Goal: Task Accomplishment & Management: Use online tool/utility

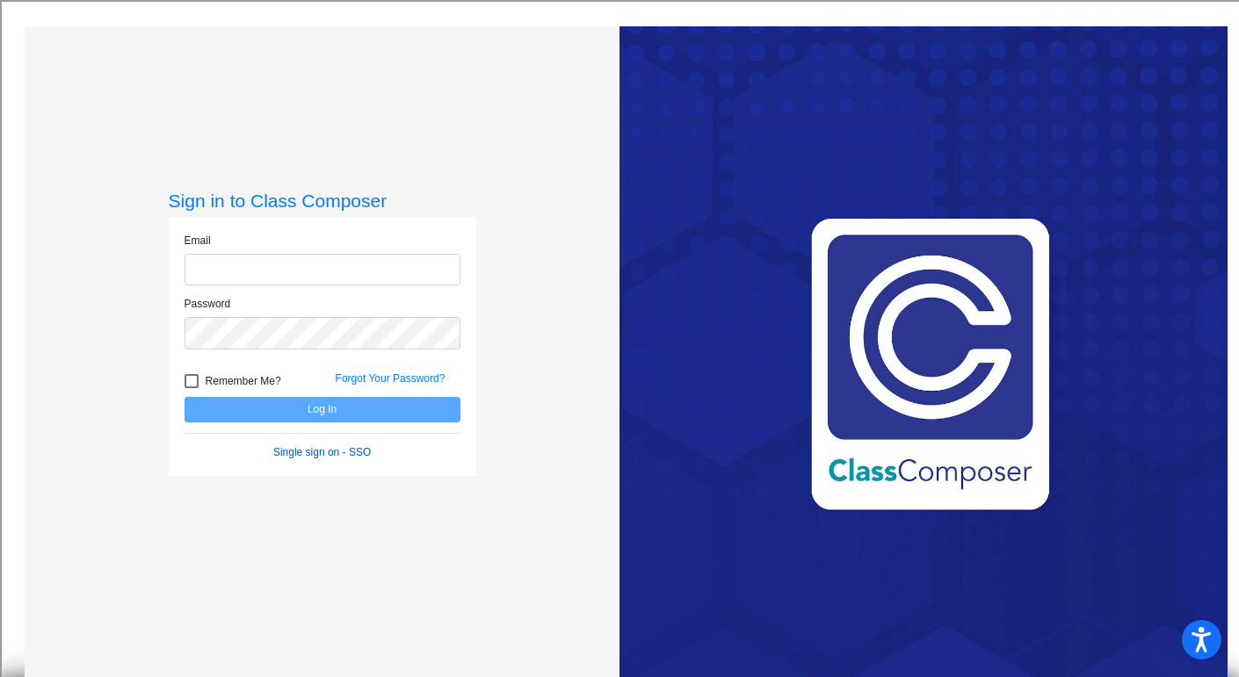
type input "[EMAIL_ADDRESS][DOMAIN_NAME]"
click at [333, 446] on link "Single sign on - SSO" at bounding box center [322, 452] width 98 height 12
type input "[EMAIL_ADDRESS][DOMAIN_NAME]"
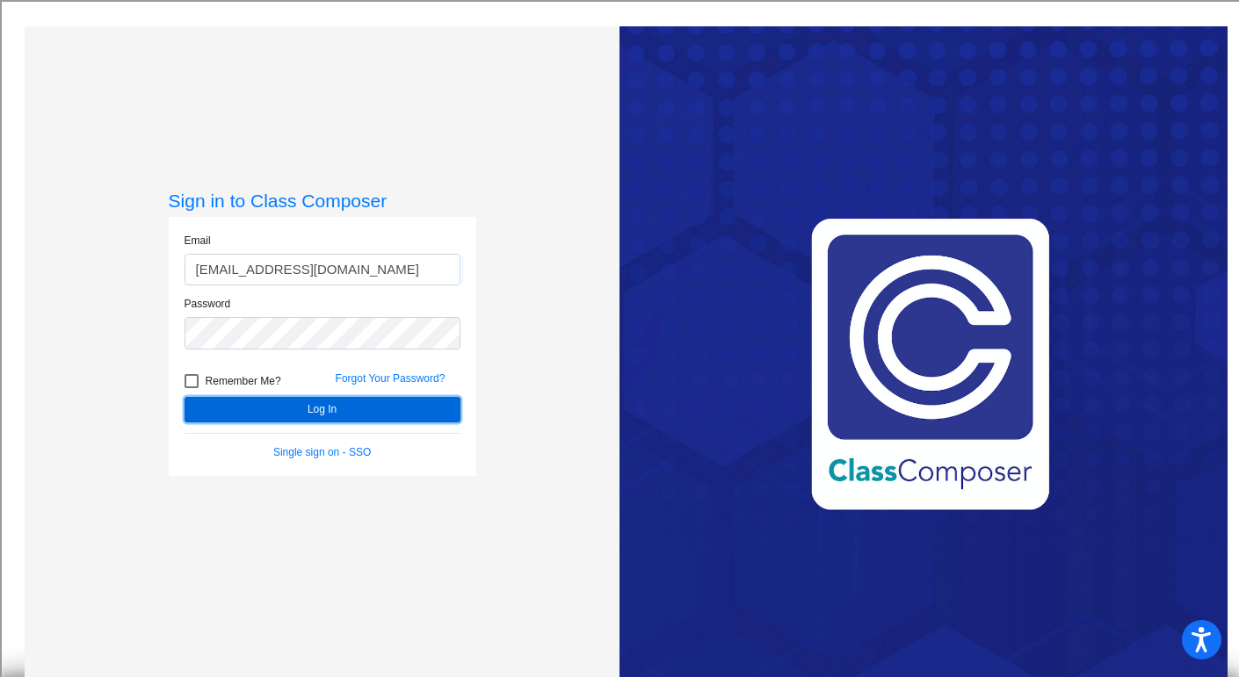
click at [331, 412] on button "Log In" at bounding box center [322, 409] width 276 height 25
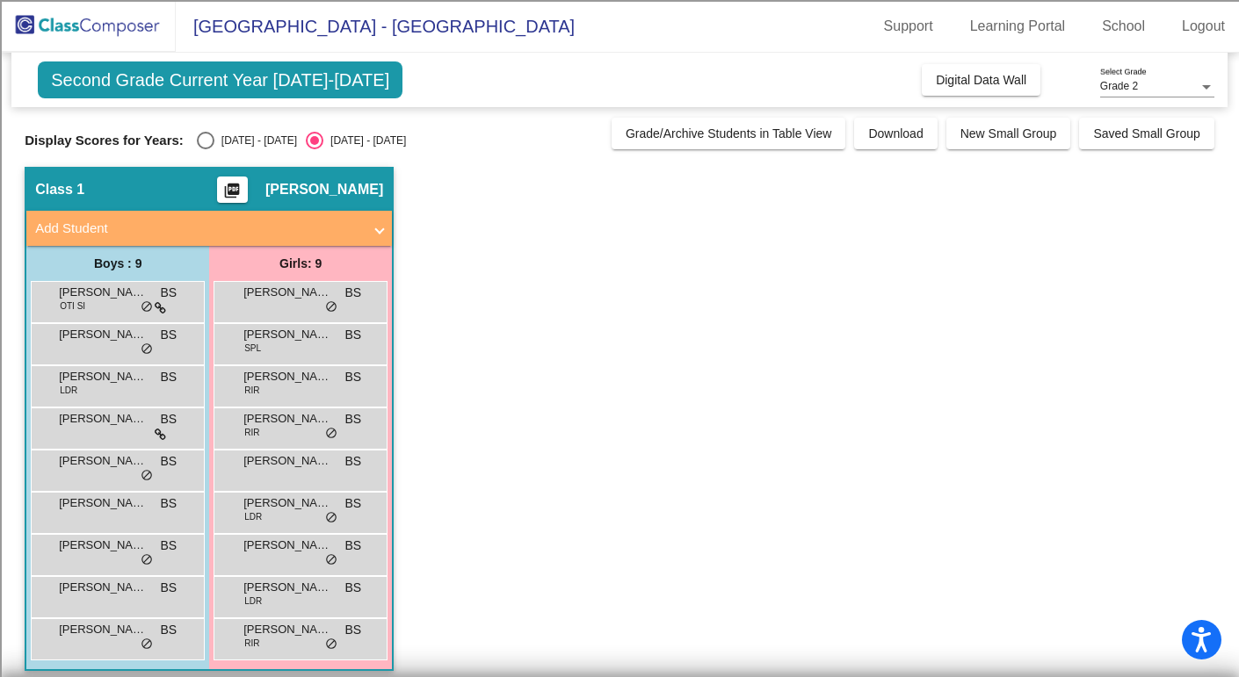
click at [197, 141] on div "Select an option" at bounding box center [206, 141] width 18 height 18
click at [205, 149] on input "[DATE] - [DATE]" at bounding box center [205, 149] width 1 height 1
radio input "true"
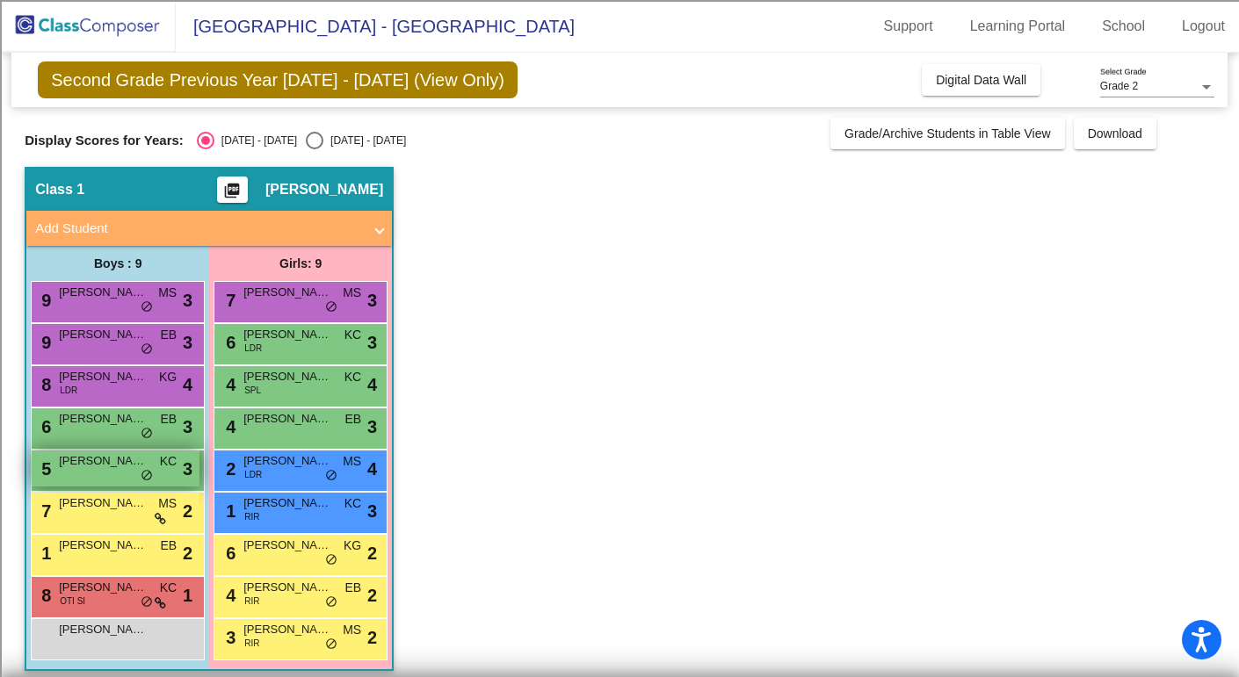
click at [87, 468] on div "5 [PERSON_NAME] KC lock do_not_disturb_alt 3" at bounding box center [116, 469] width 168 height 36
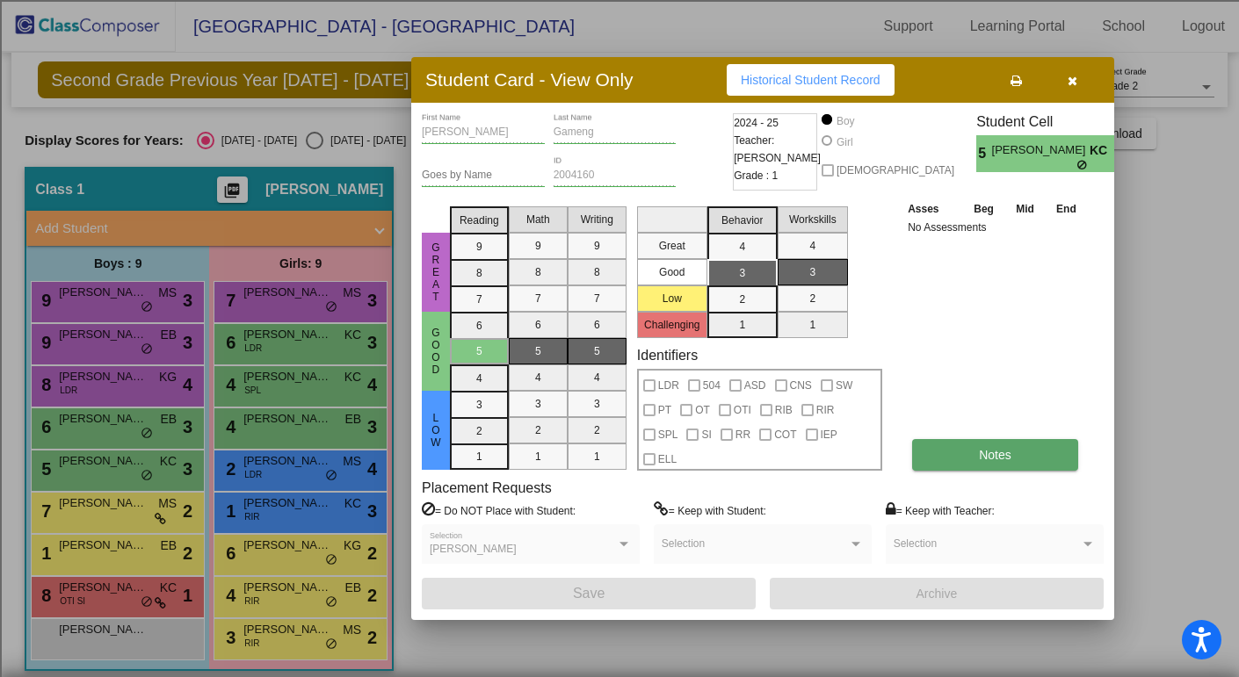
click at [1000, 445] on button "Notes" at bounding box center [995, 455] width 166 height 32
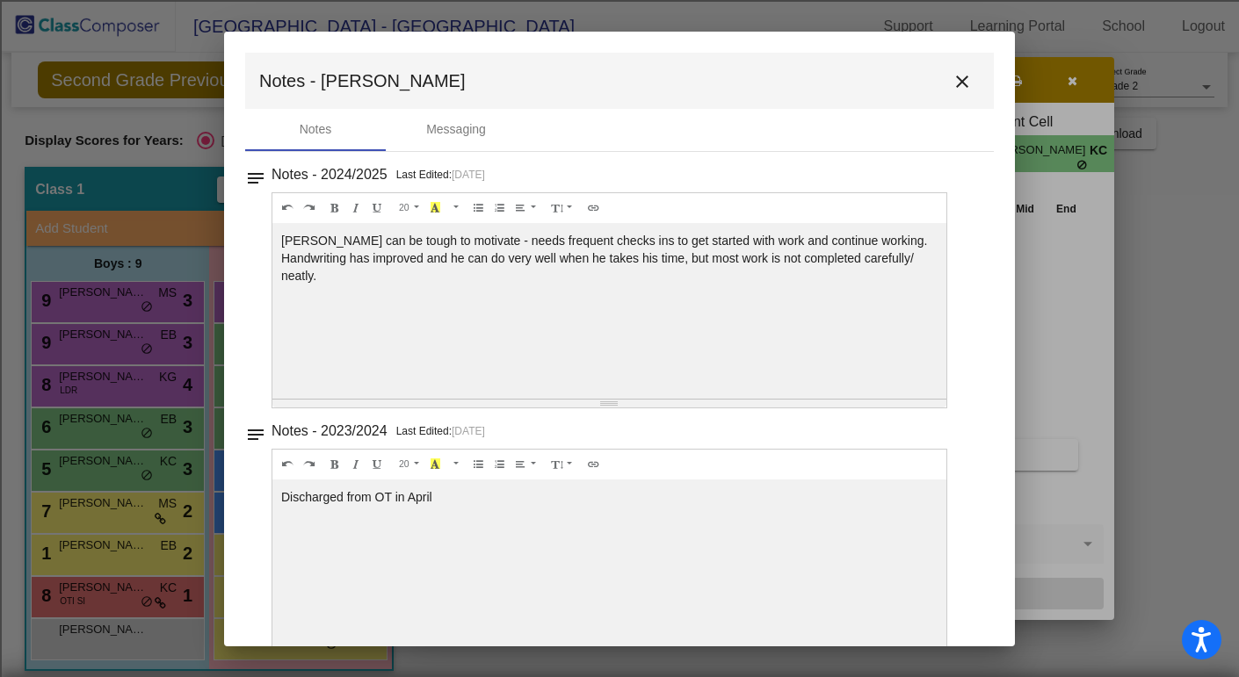
click at [951, 82] on mat-icon "close" at bounding box center [961, 81] width 21 height 21
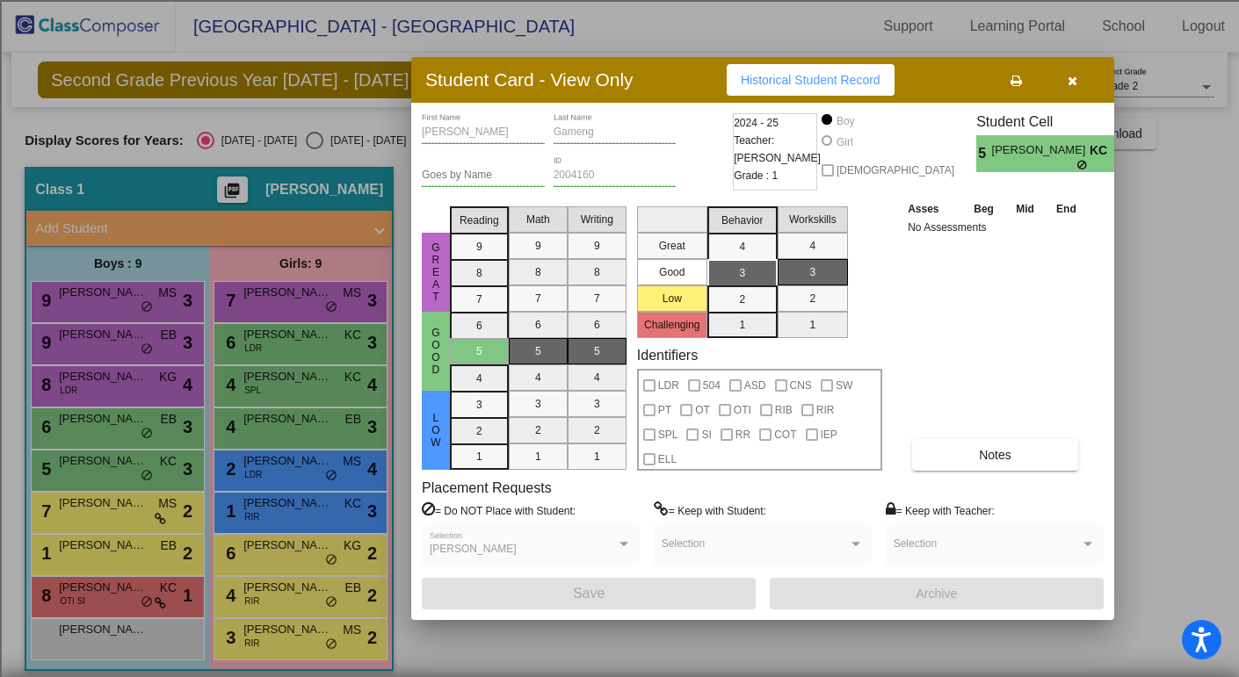
click at [1070, 84] on icon "button" at bounding box center [1072, 81] width 10 height 12
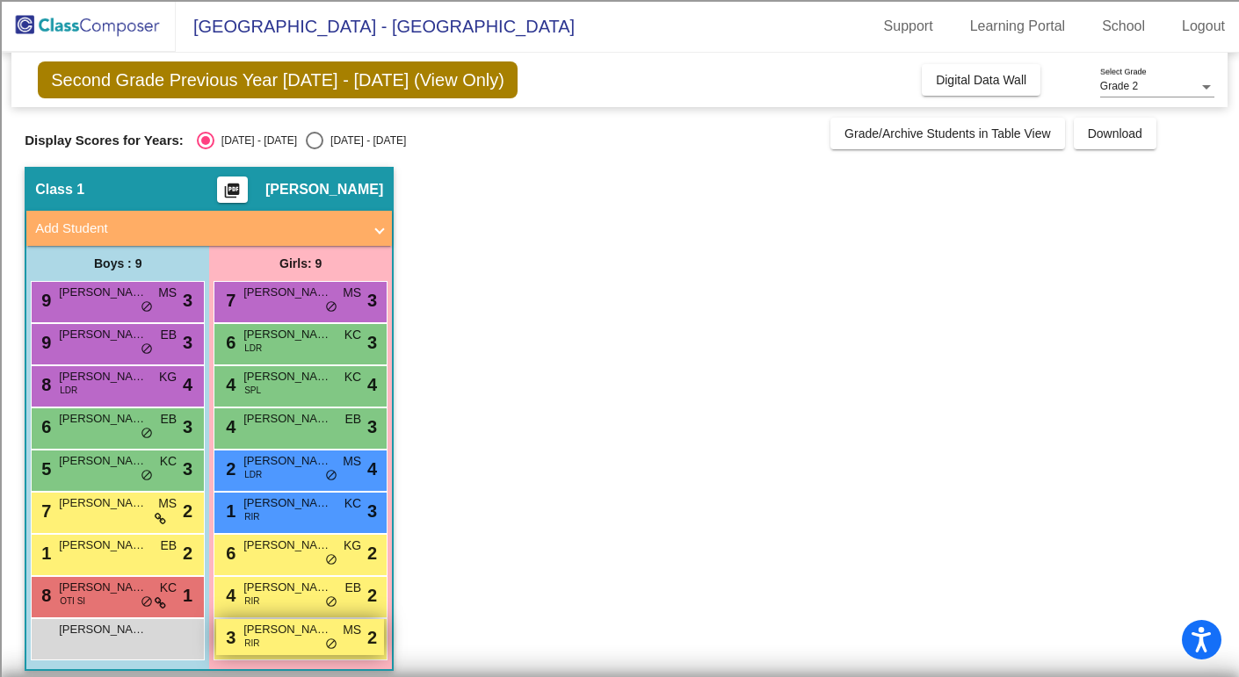
click at [281, 637] on span "[PERSON_NAME]" at bounding box center [287, 630] width 88 height 18
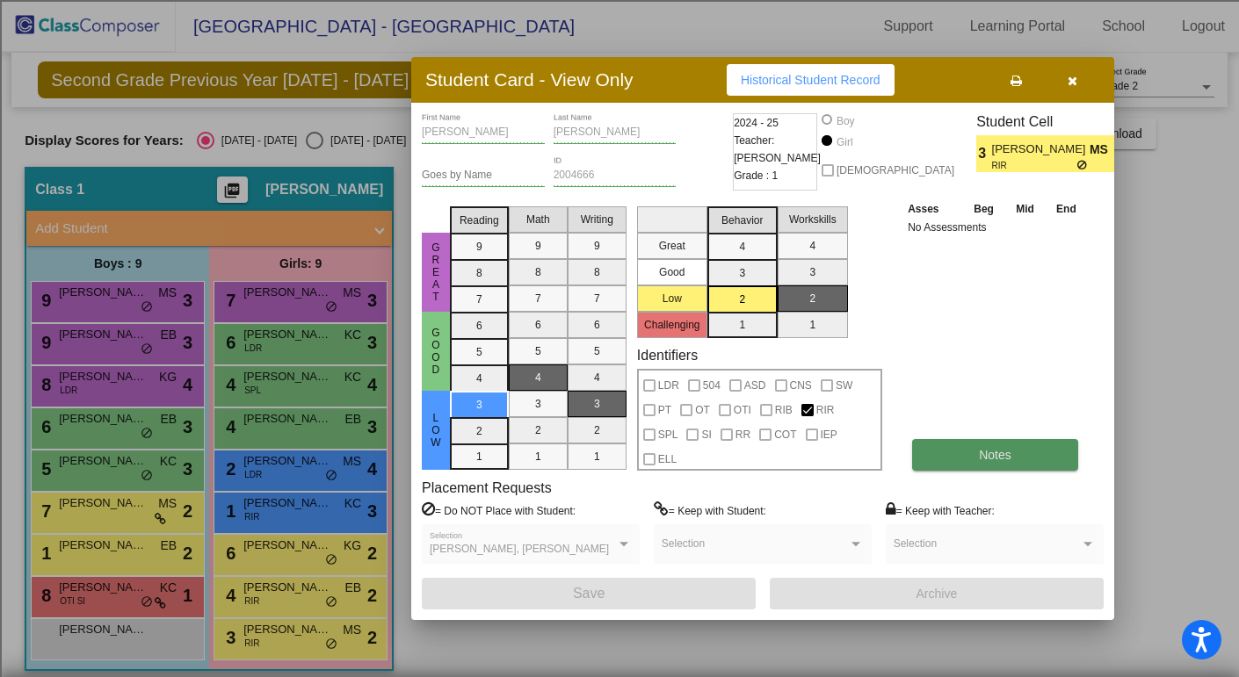
click at [1027, 442] on button "Notes" at bounding box center [995, 455] width 166 height 32
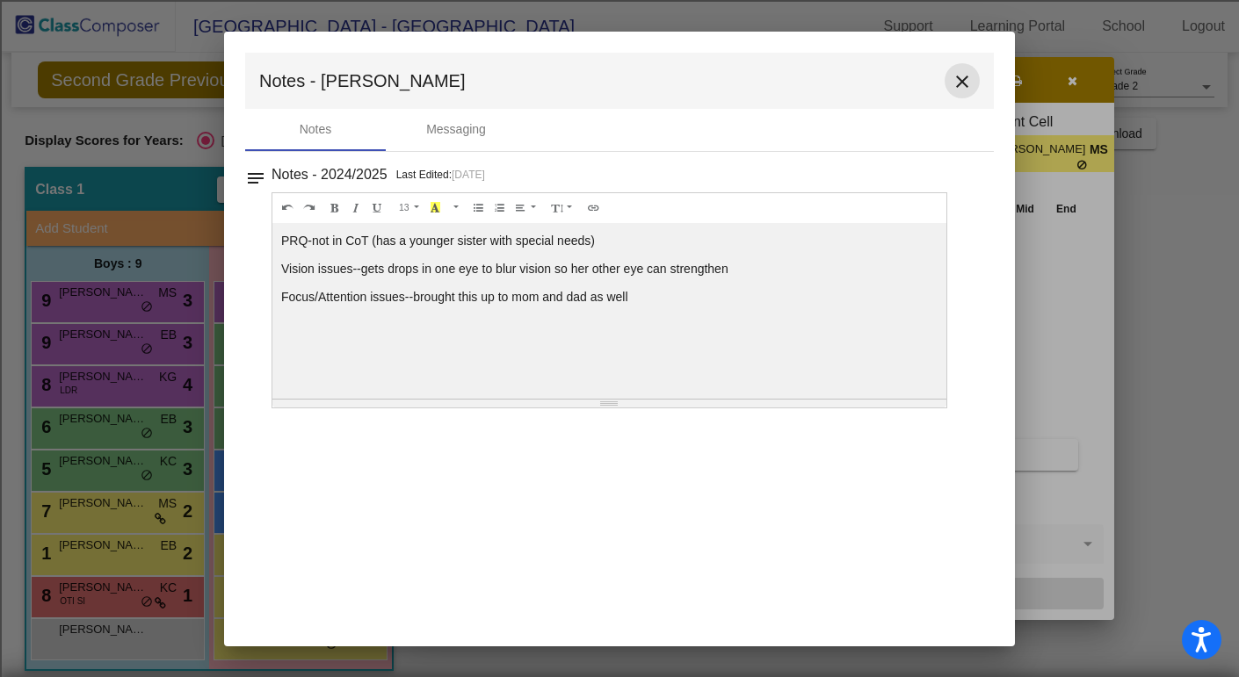
click at [967, 81] on mat-icon "close" at bounding box center [961, 81] width 21 height 21
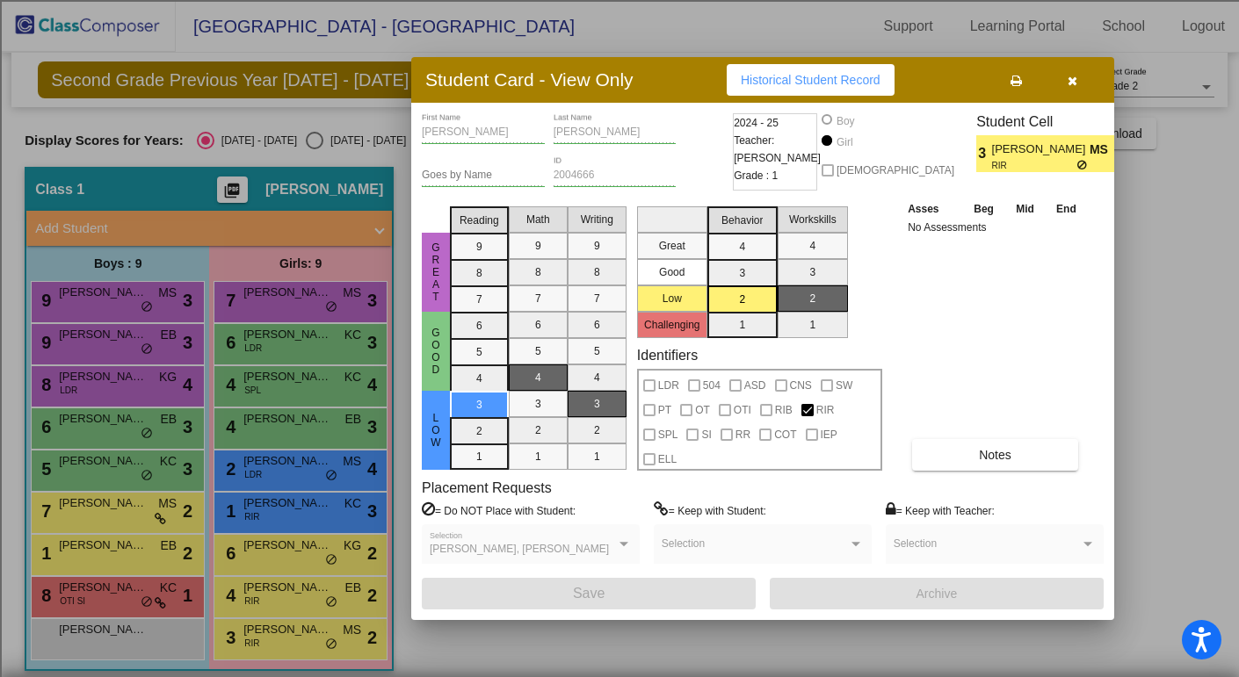
click at [1076, 88] on button "button" at bounding box center [1072, 80] width 56 height 32
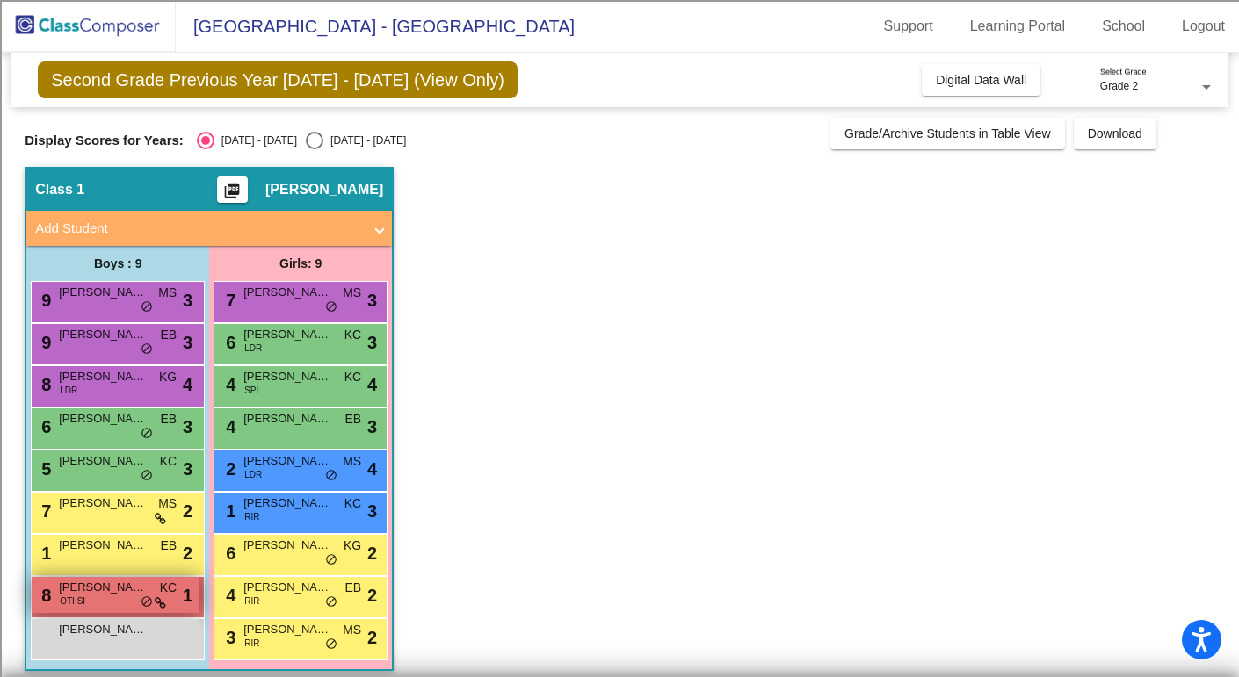
click at [72, 579] on span "[PERSON_NAME]" at bounding box center [103, 588] width 88 height 18
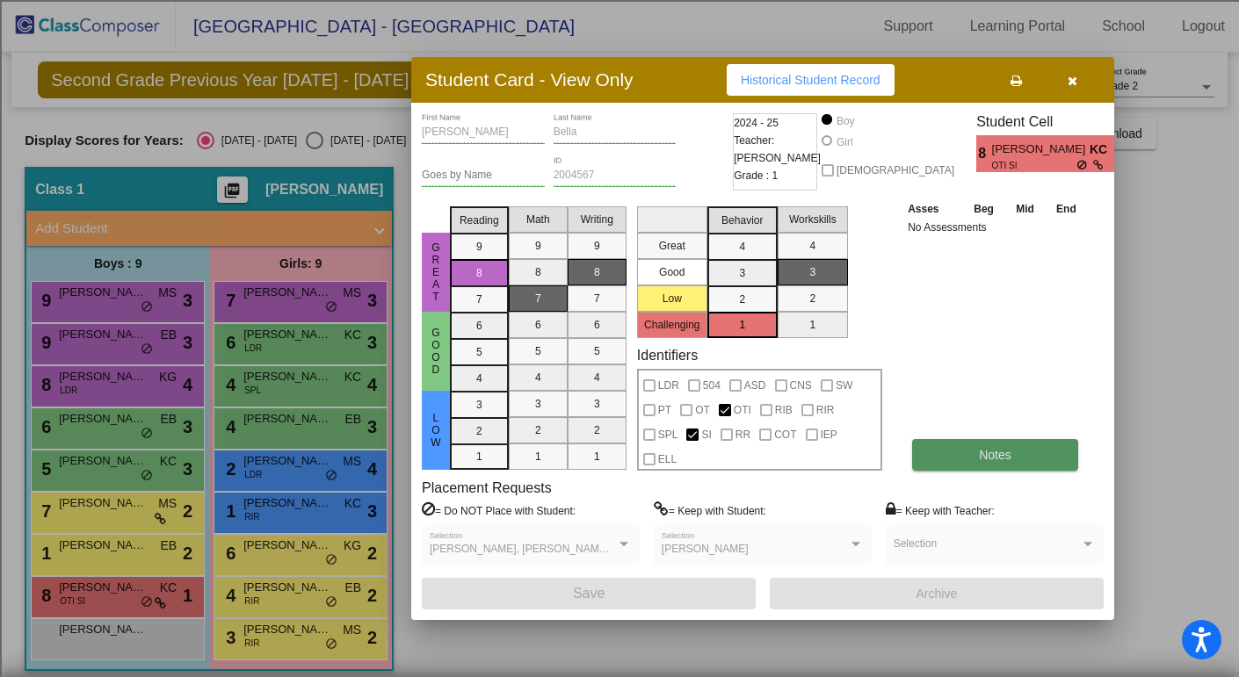
click at [984, 455] on span "Notes" at bounding box center [995, 455] width 33 height 14
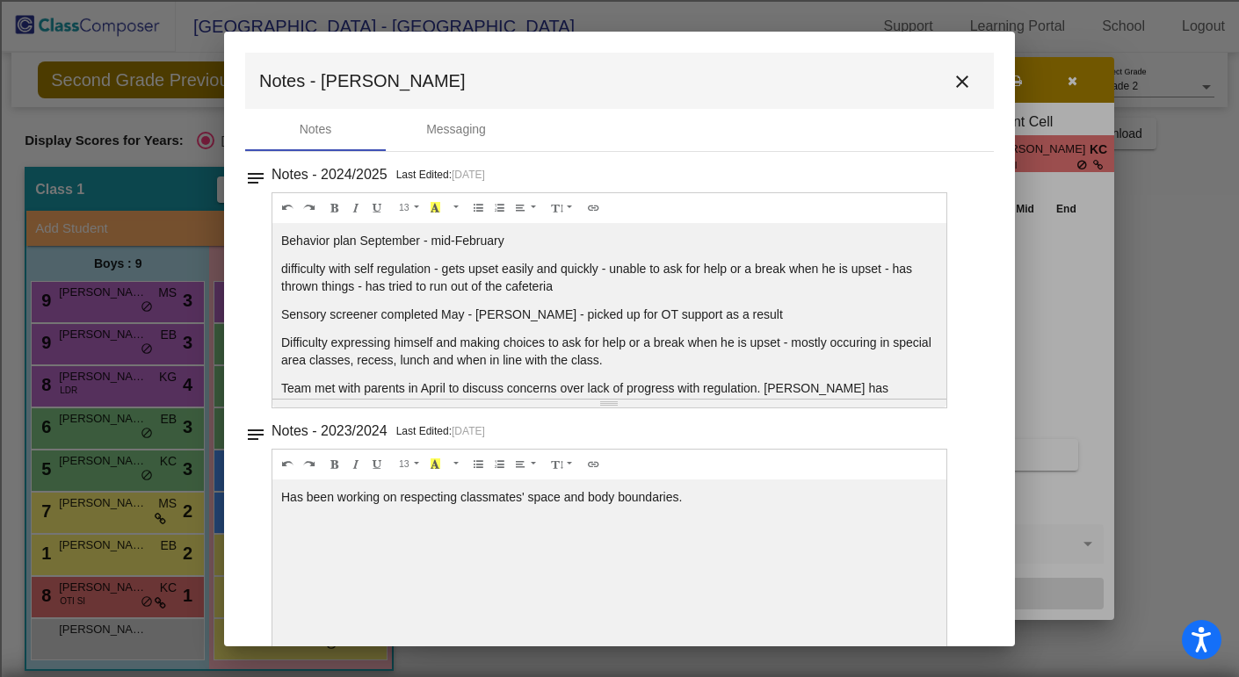
click at [951, 77] on mat-icon "close" at bounding box center [961, 81] width 21 height 21
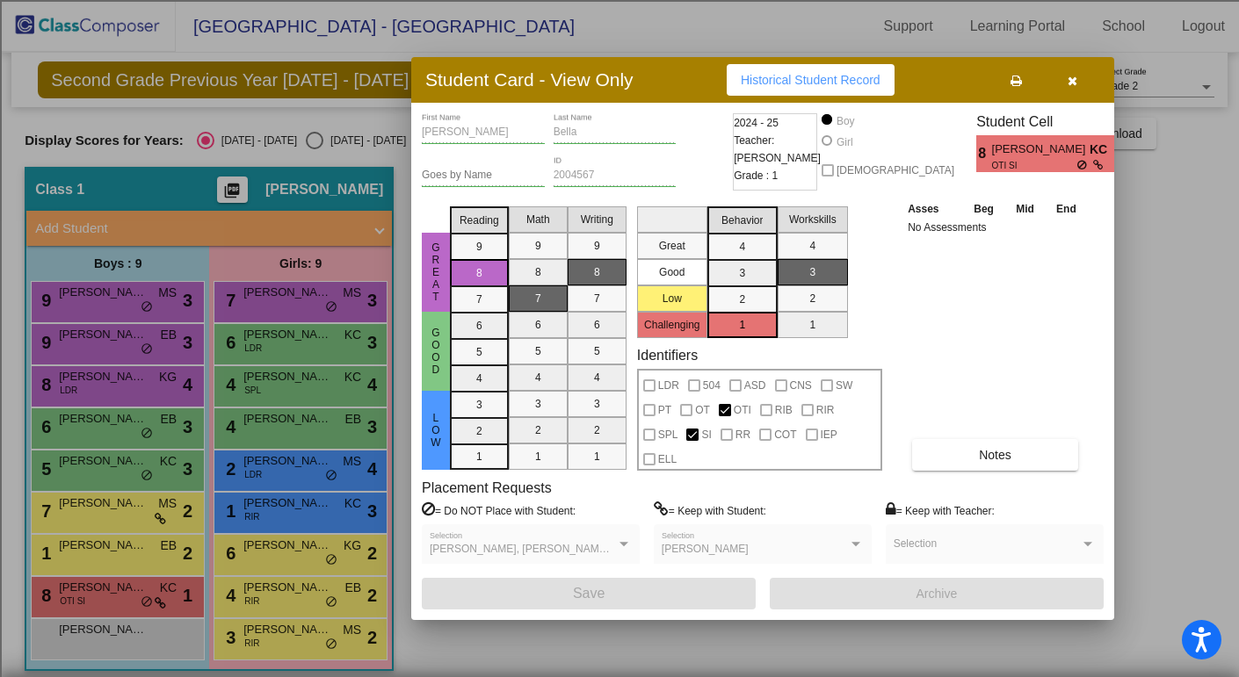
click at [1067, 84] on icon "button" at bounding box center [1072, 81] width 10 height 12
